Goal: Ask a question: Seek information or help from site administrators or community

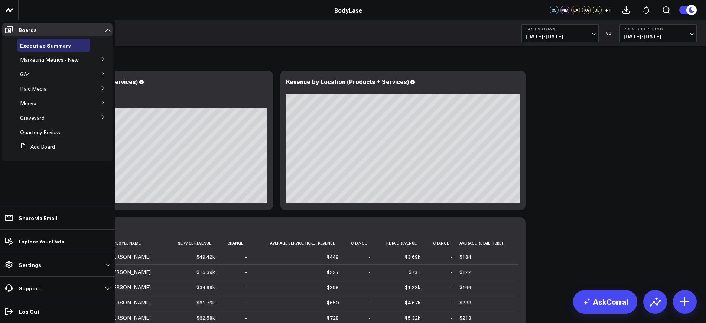
click at [101, 116] on icon at bounding box center [103, 117] width 4 height 4
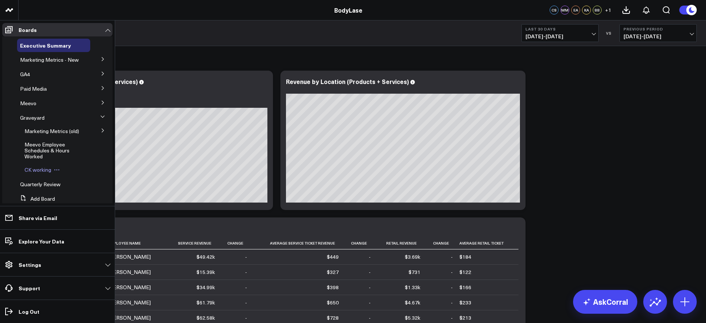
click at [40, 173] on span "CK working" at bounding box center [37, 169] width 27 height 7
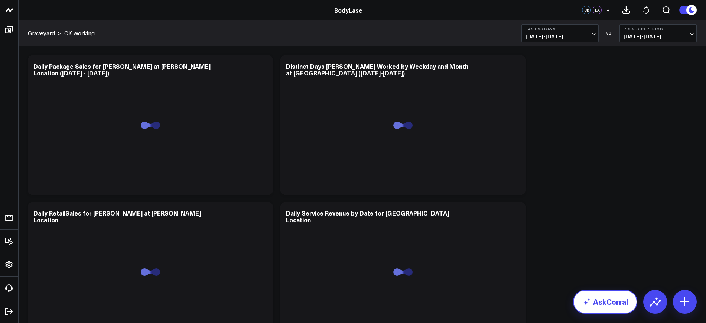
click at [615, 295] on link "AskCorral" at bounding box center [605, 301] width 64 height 24
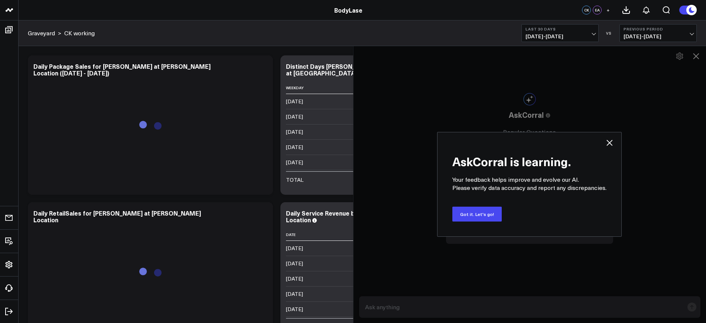
click at [609, 143] on icon at bounding box center [609, 142] width 9 height 9
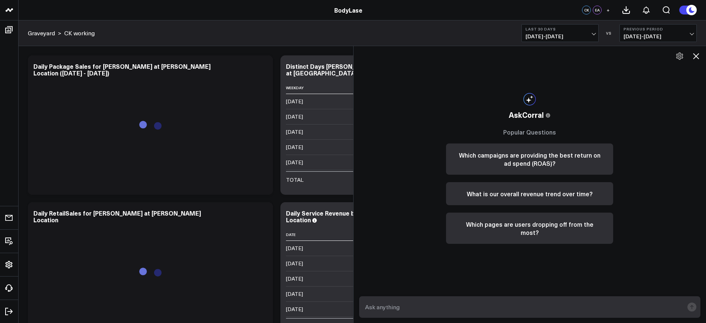
click at [421, 296] on form at bounding box center [529, 307] width 341 height 22
click at [416, 298] on form at bounding box center [529, 307] width 341 height 22
click at [425, 307] on textarea at bounding box center [523, 306] width 321 height 13
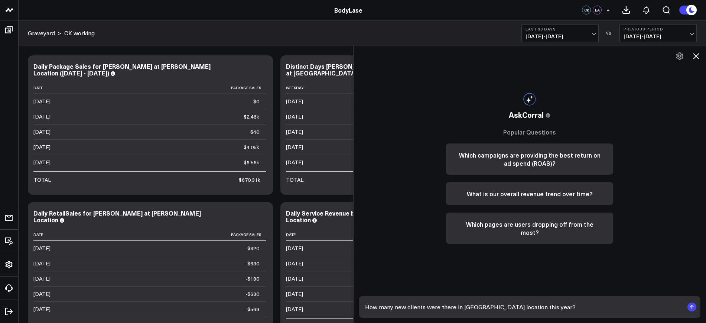
type textarea "How many new clients were there in [GEOGRAPHIC_DATA] location this year?"
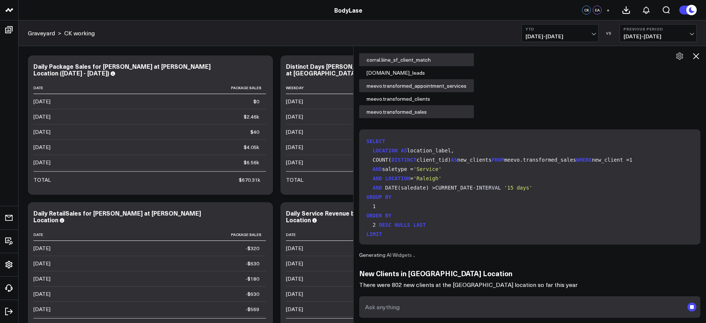
scroll to position [60, 0]
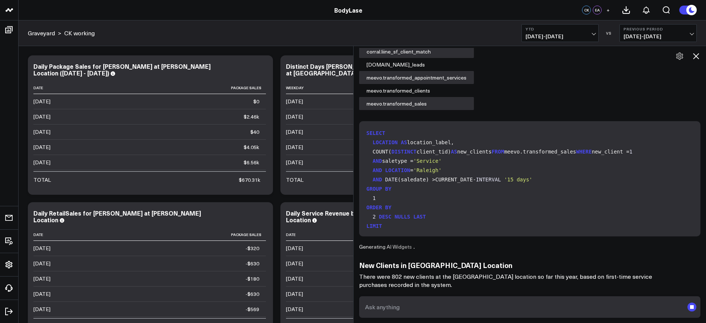
click at [396, 300] on textarea at bounding box center [523, 306] width 321 height 13
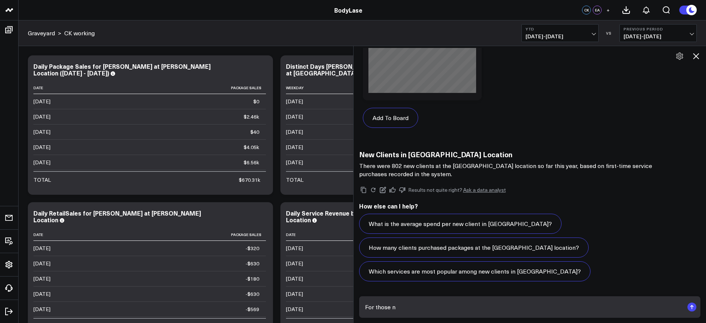
scroll to position [528, 0]
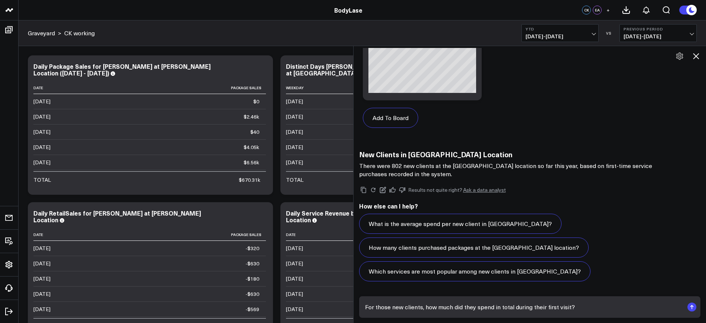
click at [506, 304] on textarea "For those new clients, how much did they spend in total during their first visi…" at bounding box center [523, 306] width 321 height 13
type textarea "For those new clients, how much did they spend during their first visit?"
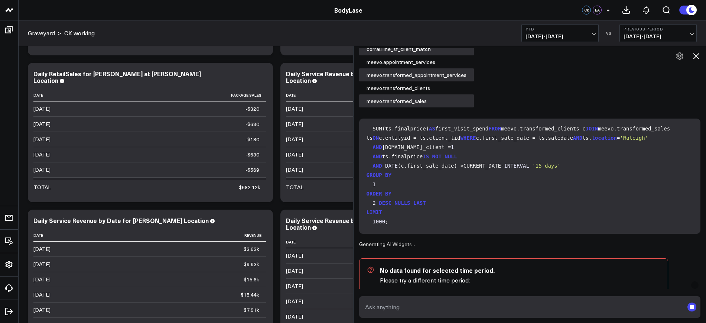
scroll to position [67, 0]
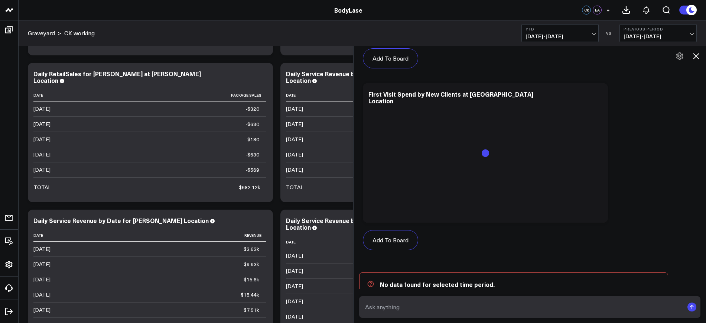
click at [444, 307] on textarea at bounding box center [523, 306] width 321 height 13
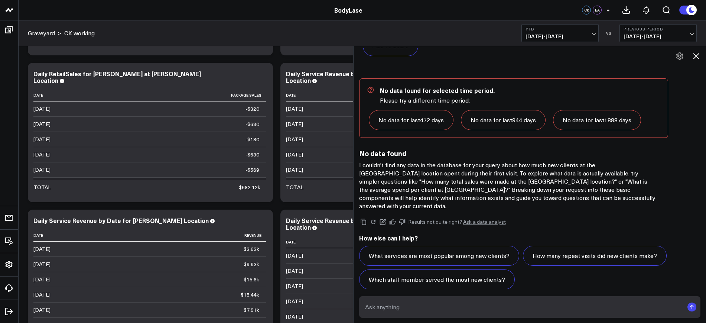
scroll to position [278, 0]
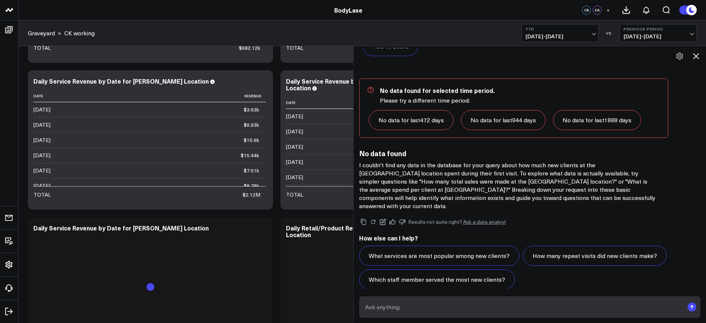
click at [436, 306] on textarea at bounding box center [523, 306] width 321 height 13
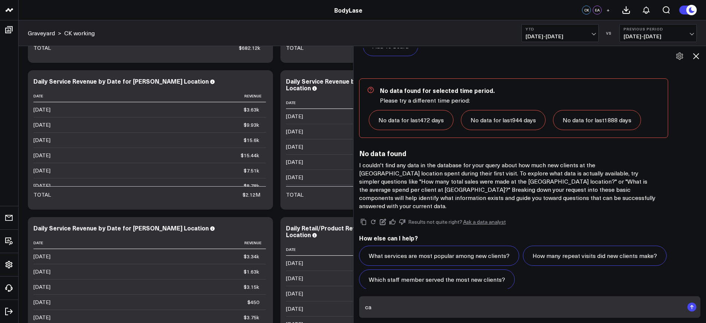
type textarea "c"
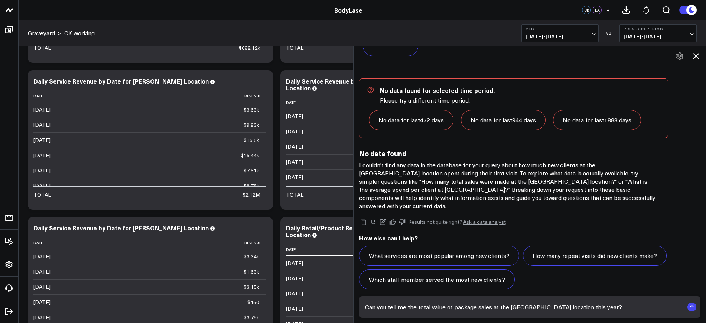
type textarea "Can you tell me the total value of package sales at the [GEOGRAPHIC_DATA] locat…"
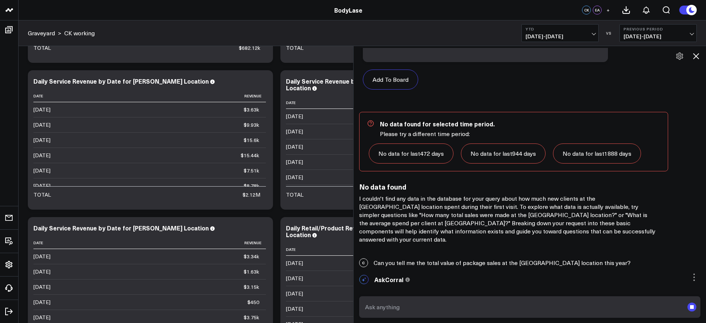
scroll to position [1301, 0]
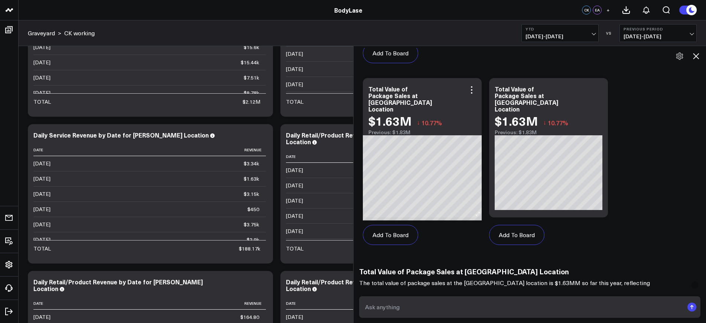
scroll to position [1822, 0]
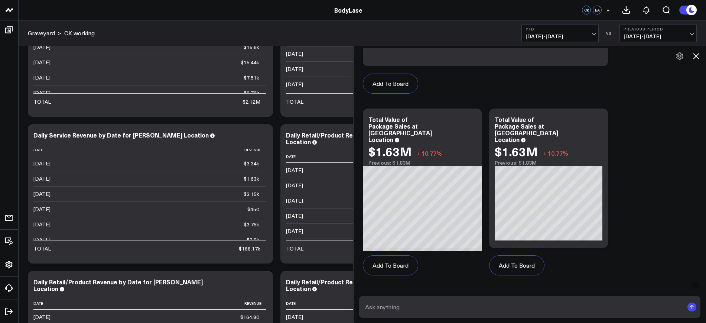
click at [429, 316] on form at bounding box center [529, 307] width 341 height 22
click at [420, 297] on form at bounding box center [529, 307] width 341 height 22
click at [415, 299] on form at bounding box center [529, 307] width 341 height 22
click at [406, 306] on textarea at bounding box center [523, 306] width 321 height 13
type textarea "W"
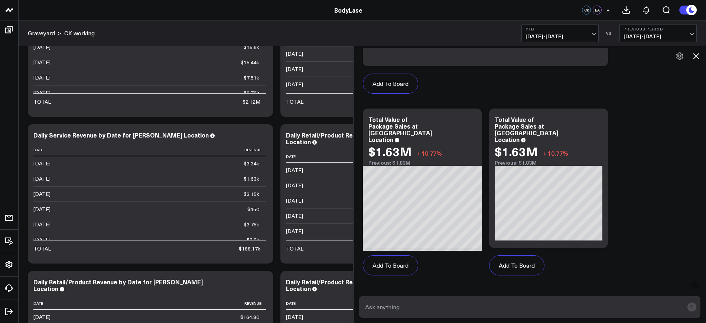
type textarea "H"
type textarea "o"
drag, startPoint x: 397, startPoint y: 306, endPoint x: 342, endPoint y: 307, distance: 55.7
drag, startPoint x: 510, startPoint y: 305, endPoint x: 338, endPoint y: 316, distance: 172.6
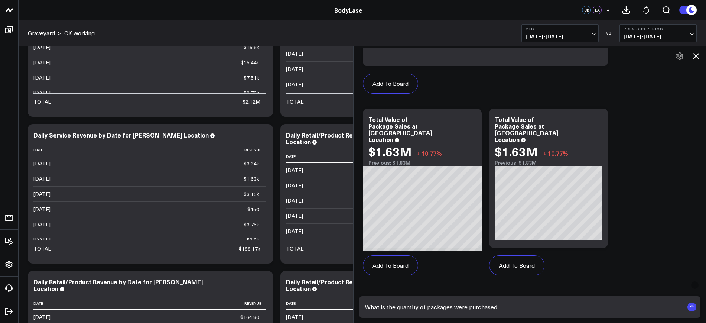
type textarea "What is the average value of package sales at [GEOGRAPHIC_DATA] location this y…"
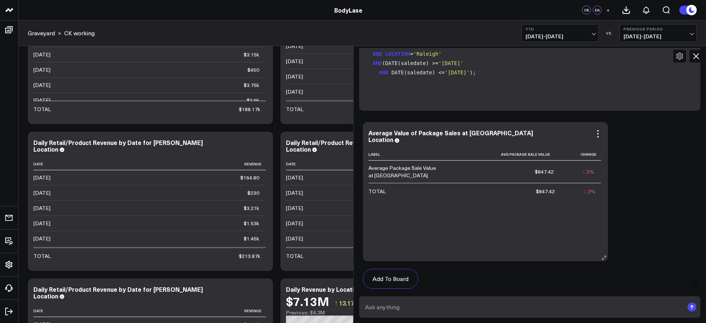
scroll to position [2281, 0]
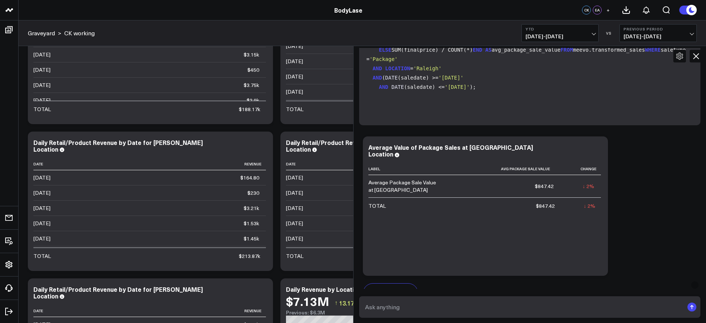
click at [655, 38] on span "[DATE] - [DATE]" at bounding box center [657, 36] width 69 height 6
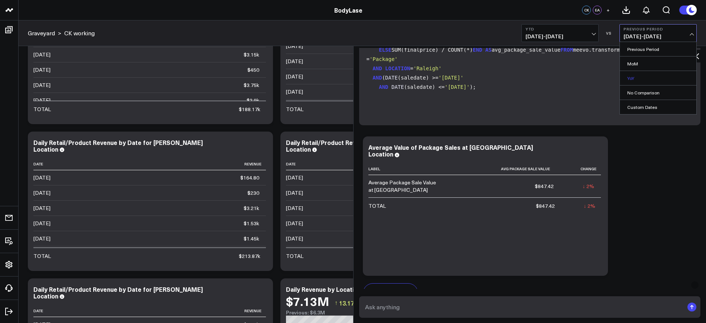
click at [639, 73] on link "YoY" at bounding box center [657, 78] width 76 height 14
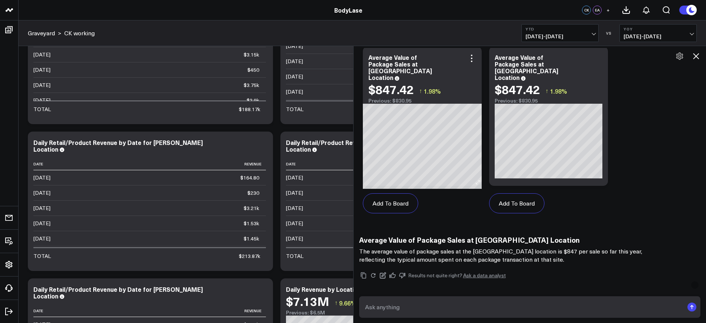
scroll to position [2606, 0]
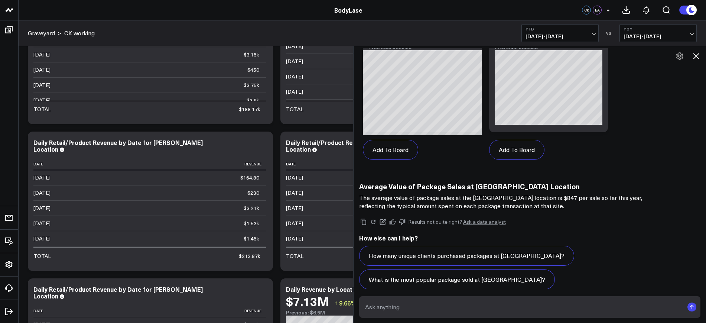
click at [429, 300] on textarea at bounding box center [523, 306] width 321 height 13
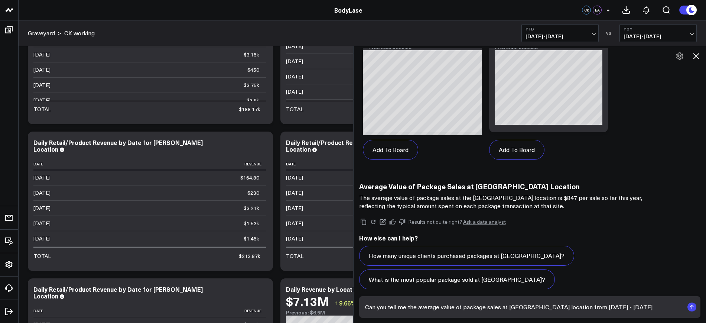
type textarea "Can you tell me the average value of package sales at [GEOGRAPHIC_DATA] locatio…"
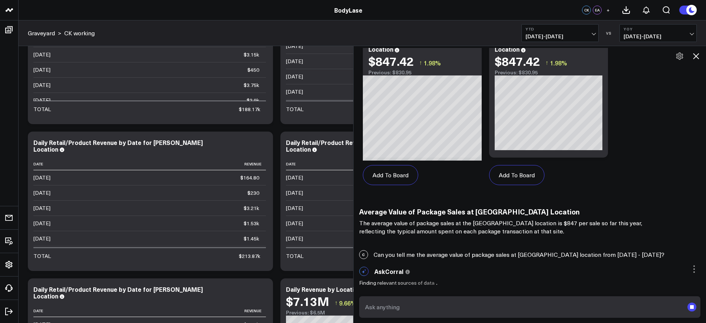
scroll to position [2572, 0]
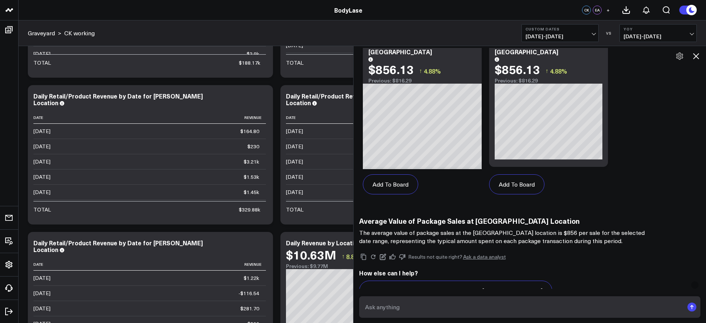
scroll to position [3275, 0]
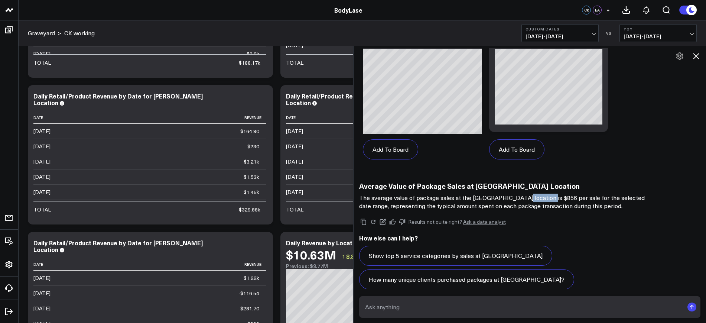
drag, startPoint x: 545, startPoint y: 189, endPoint x: 517, endPoint y: 189, distance: 27.8
click at [517, 193] on p "The average value of package sales at the [GEOGRAPHIC_DATA] location is $856 pe…" at bounding box center [507, 201] width 297 height 16
click at [523, 193] on p "The average value of package sales at the [GEOGRAPHIC_DATA] location is $856 pe…" at bounding box center [507, 201] width 297 height 16
